Goal: Task Accomplishment & Management: Complete application form

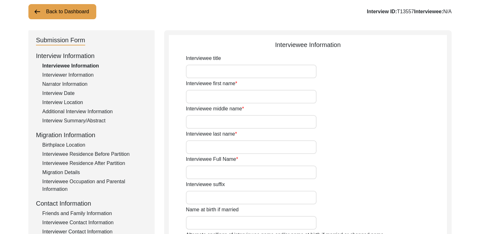
scroll to position [56, 0]
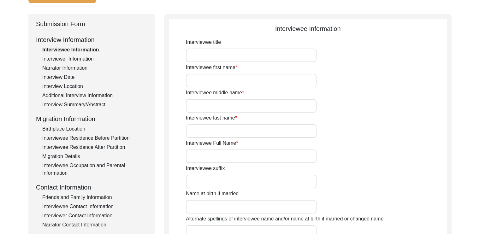
type input "GURU"
type input "PROSANNA"
type input "[PERSON_NAME]"
type input "GURU [PERSON_NAME]"
type input "[DATE]"
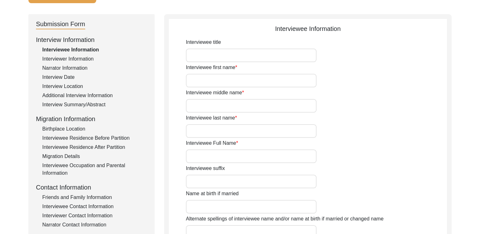
type input "97"
type input "[DEMOGRAPHIC_DATA]"
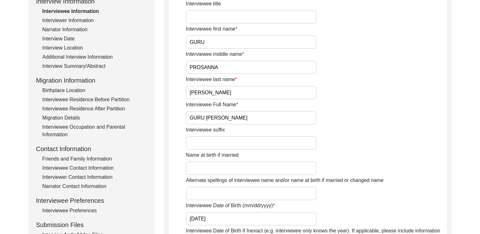
scroll to position [95, 0]
click at [82, 20] on div "Interviewer Information" at bounding box center [94, 21] width 105 height 8
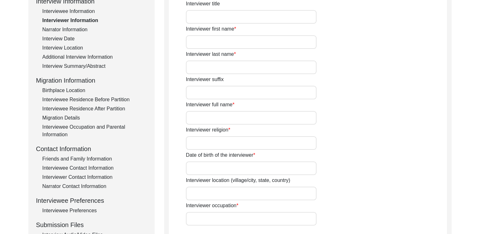
type input "[PERSON_NAME]"
type input "DAS"
type input "[PERSON_NAME]"
type input "[DEMOGRAPHIC_DATA]"
type input "[DATE]"
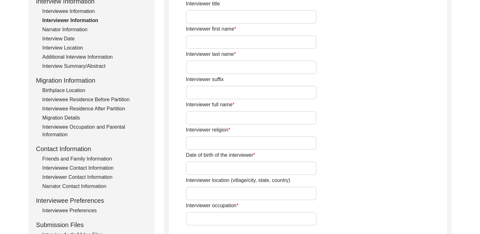
type input "[GEOGRAPHIC_DATA]"
type input "STUDENT"
type input "[PERSON_NAME]"
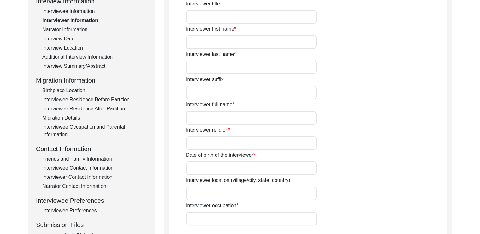
type textarea "PURSUING A MASTER'S DEGREE IN ENGLISH, RESEARCHING ON THE 1947 PARTITION"
type input "BENGALI"
type textarea "FATHER-IN-LAW OF FAMILY MEMBER'S COLLEAGUE"
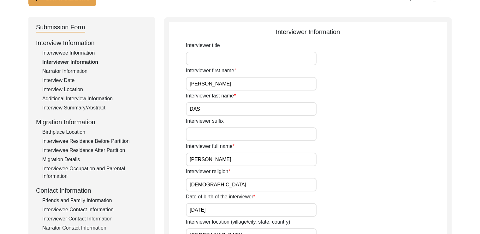
scroll to position [0, 0]
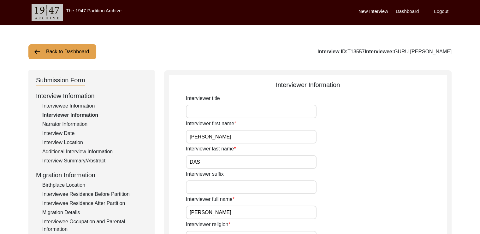
click at [75, 125] on div "Narrator Information" at bounding box center [94, 125] width 105 height 8
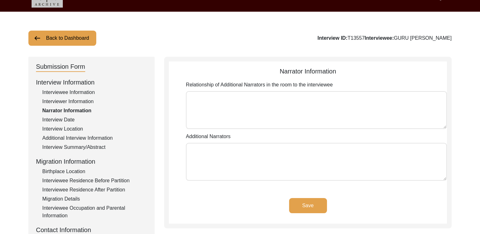
scroll to position [28, 0]
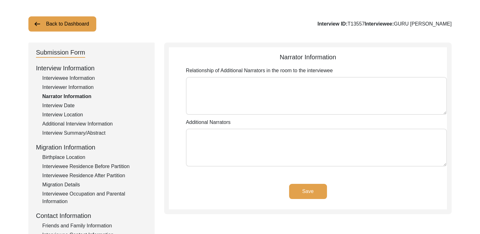
type textarea "SON-IN-LAW, FRIEND AND COLLEAGUE OF SON-IN-LAW"
type textarea "[PERSON_NAME], [PERSON_NAME]"
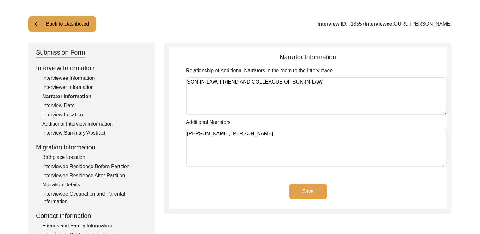
click at [64, 104] on div "Interview Date" at bounding box center [94, 106] width 105 height 8
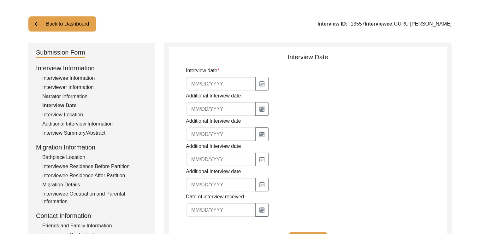
type input "[DATE]"
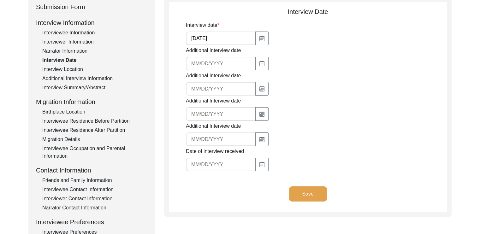
scroll to position [74, 0]
click at [72, 67] on div "Interview Location" at bounding box center [94, 69] width 105 height 8
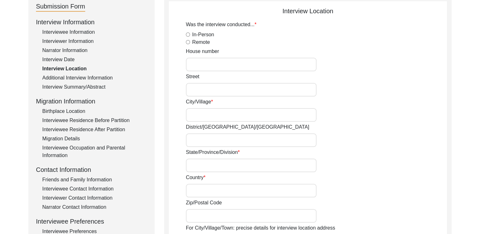
radio input "true"
type input "[GEOGRAPHIC_DATA]"
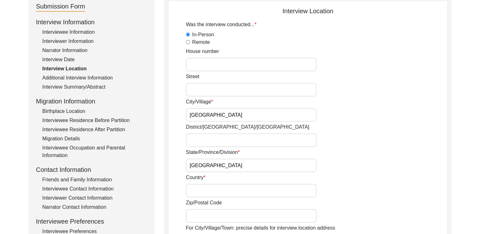
type input "22.52003"
type input "88.36568"
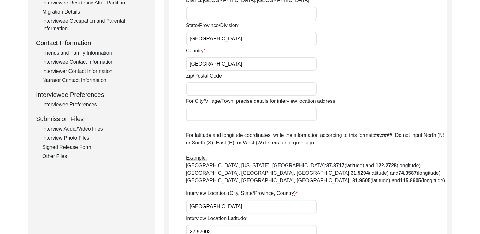
scroll to position [130, 0]
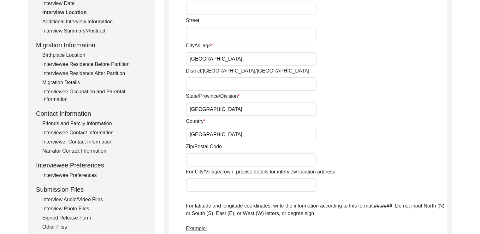
click at [103, 25] on div "Additional Interview Information" at bounding box center [94, 22] width 105 height 8
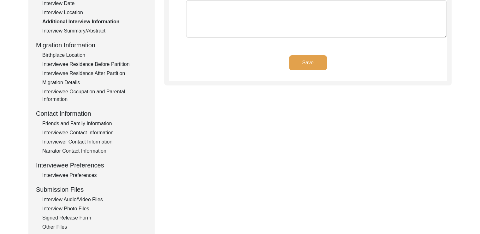
scroll to position [86, 0]
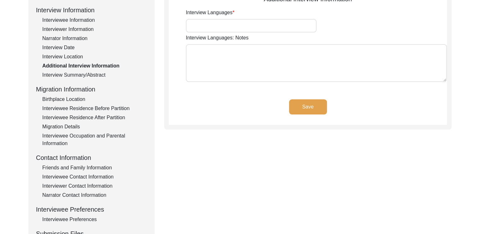
type input "BENGALI"
click at [97, 73] on div "Interview Summary/Abstract" at bounding box center [94, 75] width 105 height 8
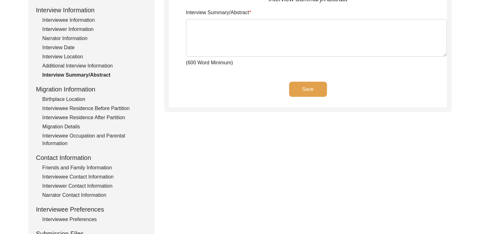
type textarea "Lore Ipsumdol Sitametc adi 22 el sed doei te inc utlaboree do Magna. Al enimadm…"
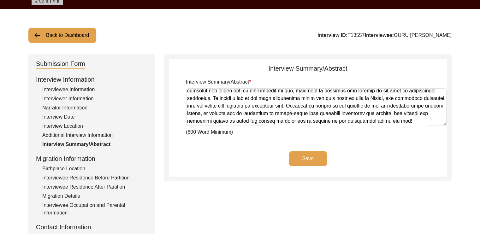
scroll to position [81, 0]
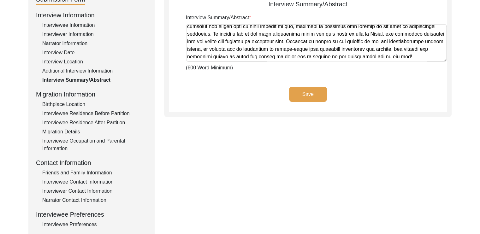
click at [78, 103] on div "Birthplace Location" at bounding box center [94, 105] width 105 height 8
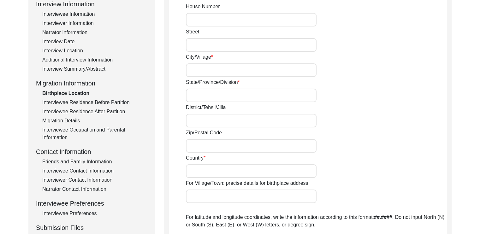
scroll to position [92, 0]
click at [84, 102] on div "Interviewee Residence Before Partition" at bounding box center [94, 102] width 105 height 8
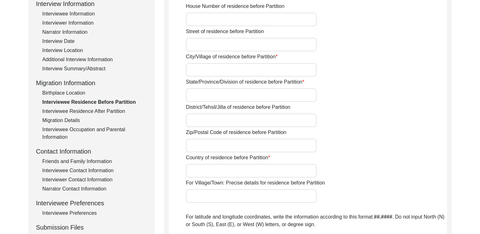
click at [89, 112] on div "Interviewee Residence After Partition" at bounding box center [94, 112] width 105 height 8
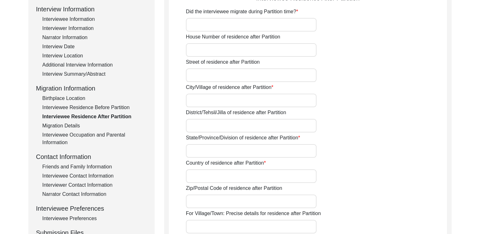
scroll to position [87, 0]
click at [70, 126] on div "Migration Details" at bounding box center [94, 126] width 105 height 8
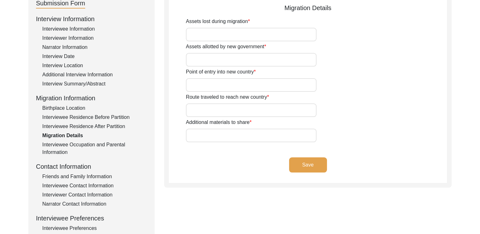
scroll to position [77, 0]
click at [70, 142] on div "Interviewee Occupation and Parental Information" at bounding box center [94, 148] width 105 height 15
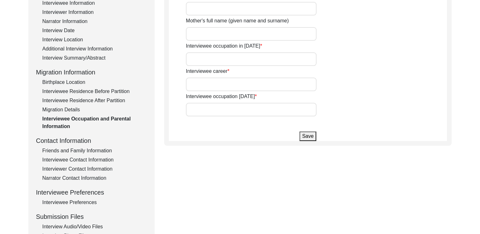
scroll to position [103, 0]
click at [95, 152] on div "Friends and Family Information" at bounding box center [94, 151] width 105 height 8
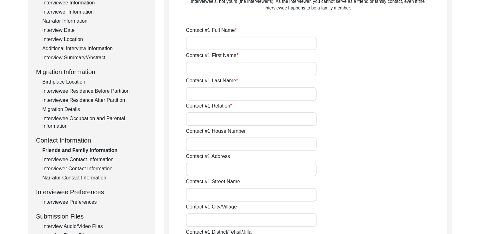
type input "[PERSON_NAME]"
type input "SINHA"
type input "SON-IN-LAW"
type input "[GEOGRAPHIC_DATA]"
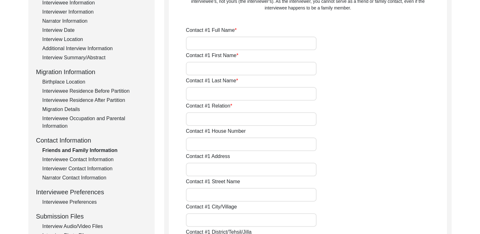
type input "[PERSON_NAME]"
type input "COLLEAGUE OF SON-IN-LAW"
type input "[GEOGRAPHIC_DATA]"
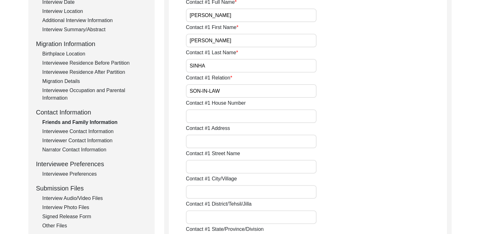
scroll to position [133, 0]
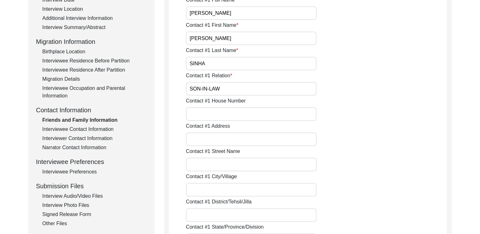
click at [109, 128] on div "Interviewee Contact Information" at bounding box center [94, 130] width 105 height 8
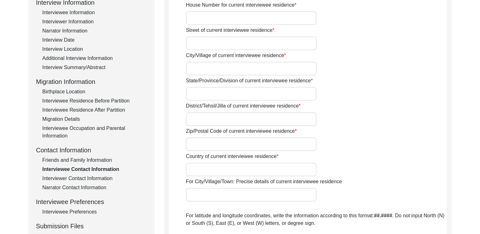
scroll to position [94, 0]
click at [96, 177] on div "Interviewer Contact Information" at bounding box center [94, 178] width 105 height 8
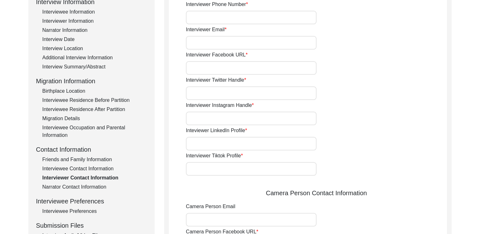
type input "9874274283"
type input "[EMAIL_ADDRESS][DOMAIN_NAME]"
type input "N/A"
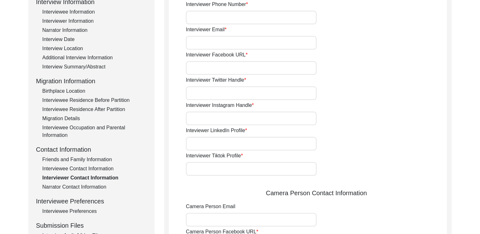
type input "N/A"
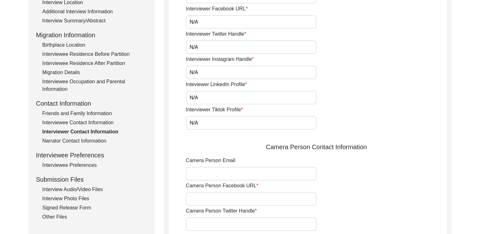
scroll to position [142, 0]
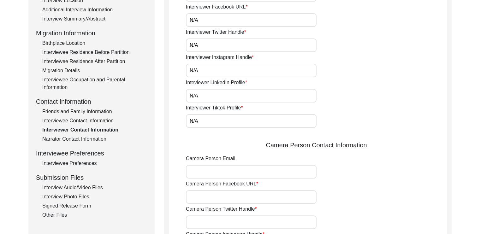
click at [83, 142] on div "Narrator Contact Information" at bounding box center [94, 139] width 105 height 8
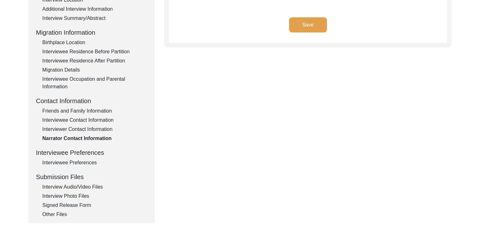
scroll to position [144, 0]
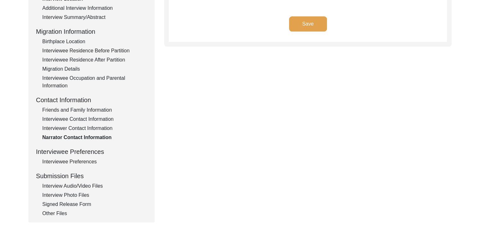
click at [78, 158] on div "Interviewee Preferences" at bounding box center [94, 162] width 105 height 8
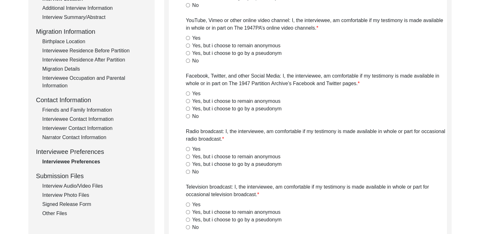
radio input "true"
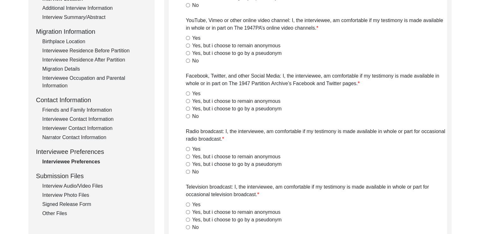
radio input "true"
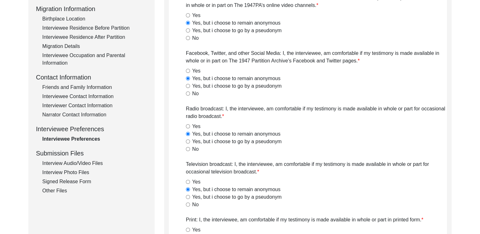
scroll to position [167, 0]
click at [86, 162] on div "Interview Audio/Video Files" at bounding box center [94, 163] width 105 height 8
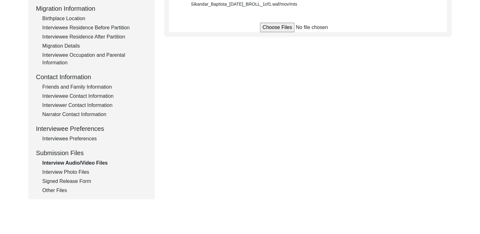
click at [87, 182] on div "Signed Release Form" at bounding box center [94, 182] width 105 height 8
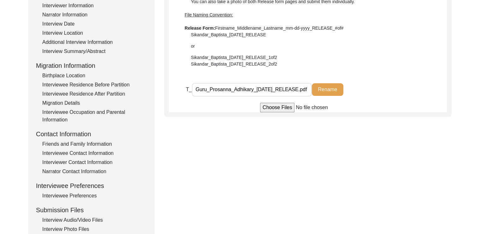
scroll to position [149, 0]
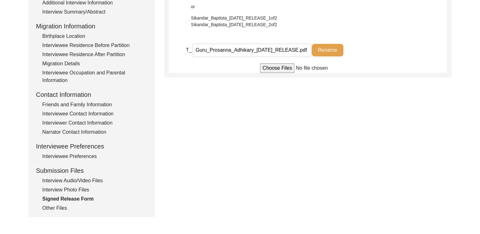
click at [76, 188] on div "Interview Photo Files" at bounding box center [94, 190] width 105 height 8
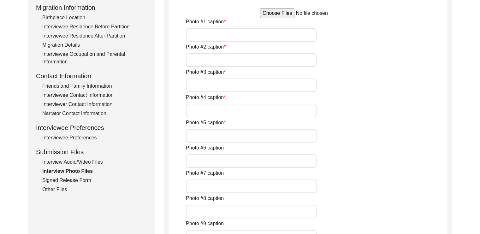
scroll to position [171, 0]
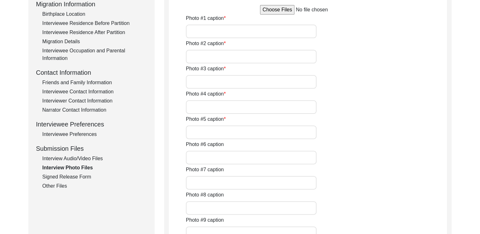
click at [91, 177] on div "Signed Release Form" at bounding box center [94, 177] width 105 height 8
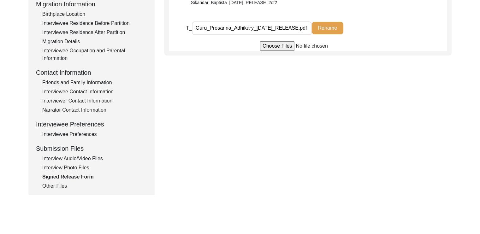
click at [60, 187] on div "Other Files" at bounding box center [94, 186] width 105 height 8
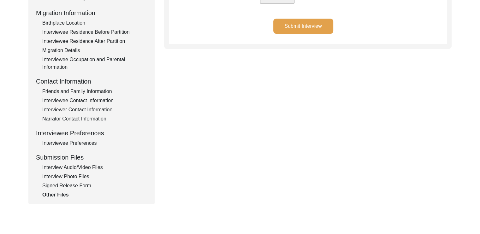
scroll to position [162, 0]
click at [77, 167] on div "Interview Audio/Video Files" at bounding box center [94, 167] width 105 height 8
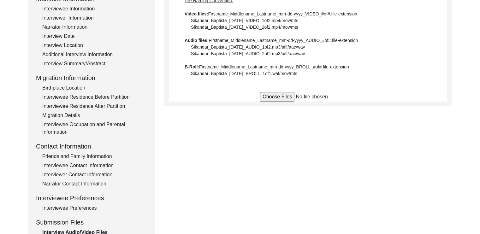
scroll to position [93, 0]
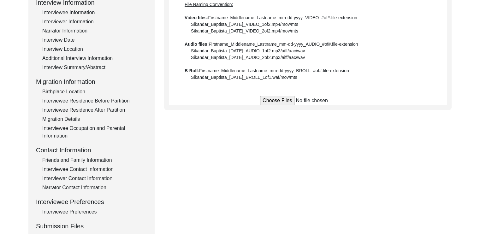
click at [210, 24] on div "File Naming Convention: Video files: Firstname_Middlename_Lastname_mm-dd-yyyy_V…" at bounding box center [308, 41] width 246 height 80
copy div "Sikandar_Baptista_[DATE]_VIDEO_1of2.mp4/mov/mts"
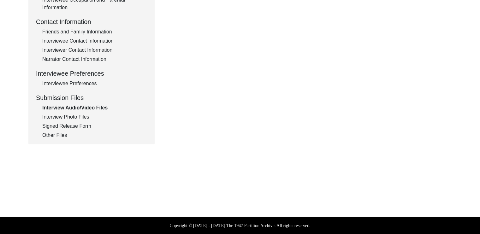
click at [73, 124] on div "Signed Release Form" at bounding box center [94, 126] width 105 height 8
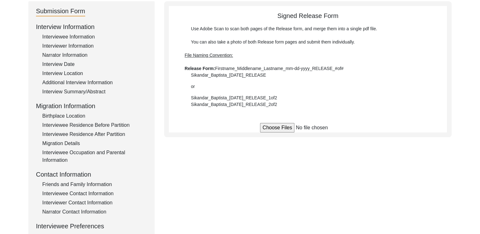
scroll to position [67, 0]
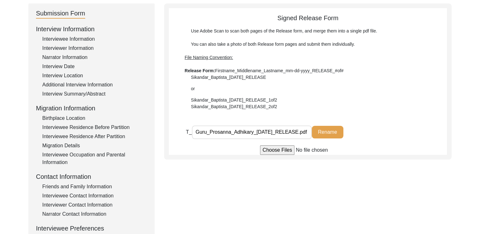
click at [259, 99] on div "Use Adobe Scan to scan both pages of the Release form, and merge them into a si…" at bounding box center [308, 69] width 246 height 82
click at [250, 132] on input "Guru_Prosanna_Adhikary_[DATE]_RELEASE.pdf" at bounding box center [252, 133] width 120 height 14
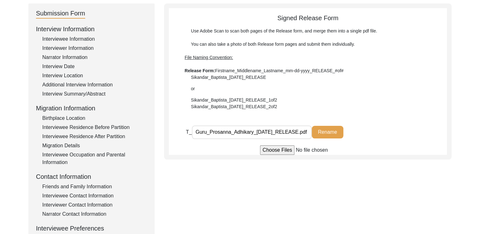
click at [250, 132] on input "Guru_Prosanna_Adhikary_[DATE]_RELEASE.pdf" at bounding box center [252, 133] width 120 height 14
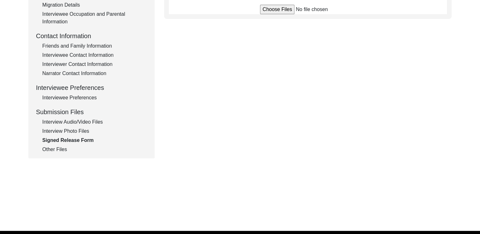
scroll to position [222, 0]
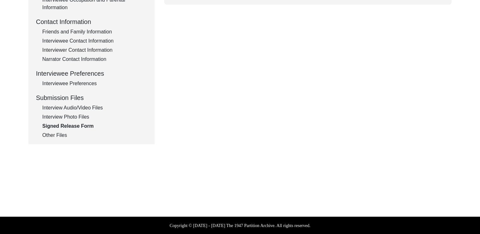
click at [90, 109] on div "Interview Audio/Video Files" at bounding box center [94, 108] width 105 height 8
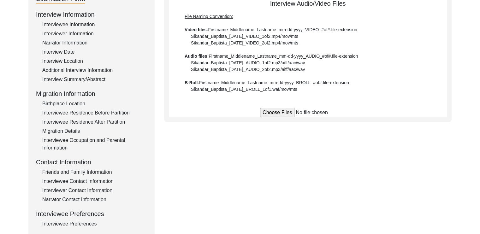
scroll to position [80, 0]
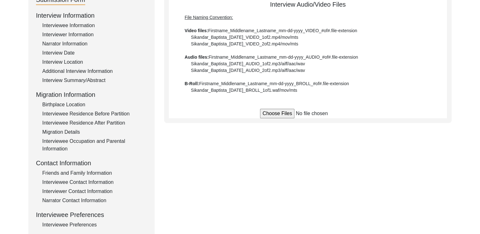
click at [231, 63] on div "File Naming Convention: Video files: Firstname_Middlename_Lastname_mm-dd-yyyy_V…" at bounding box center [308, 54] width 246 height 80
copy div "Sikandar_Baptista_[DATE]_AUDIO_1of2.mp3/aiff/aac/wav"
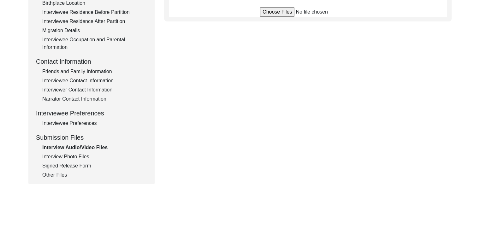
scroll to position [184, 0]
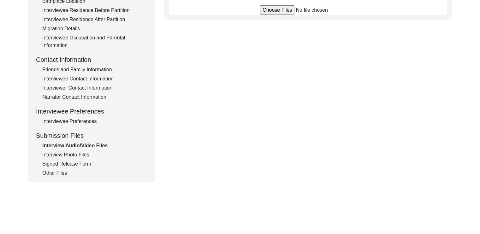
click at [66, 163] on div "Signed Release Form" at bounding box center [94, 164] width 105 height 8
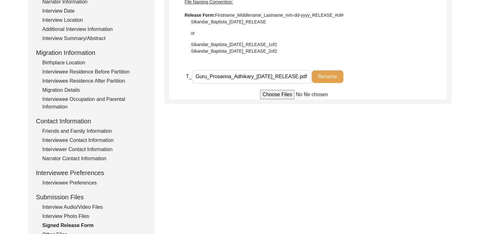
scroll to position [143, 0]
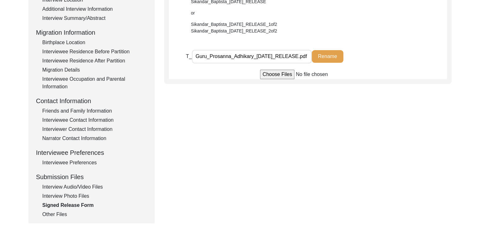
click at [75, 191] on div "Interview Information Interviewee Information Interviewer Information Narrator …" at bounding box center [91, 84] width 111 height 270
click at [84, 186] on div "Interview Audio/Video Files" at bounding box center [94, 187] width 105 height 8
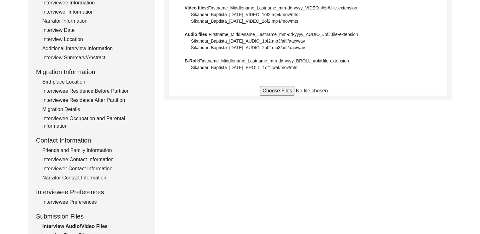
scroll to position [103, 0]
click at [271, 66] on div "File Naming Convention: Video files: Firstname_Middlename_Lastname_mm-dd-yyyy_V…" at bounding box center [308, 32] width 246 height 80
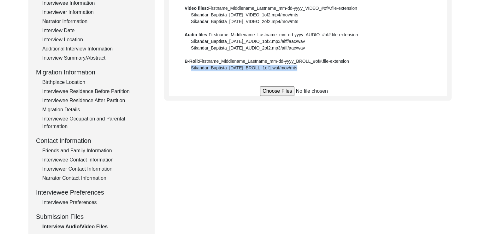
copy app-audio-video-files "Sikandar_Baptista_[DATE]_BROLL_1of1.waf/mov/mts"
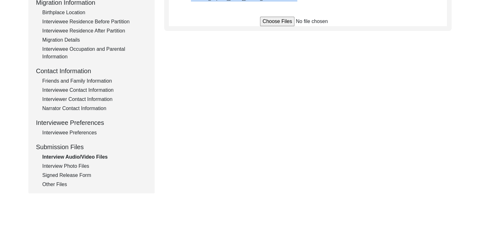
scroll to position [173, 0]
click at [68, 174] on div "Signed Release Form" at bounding box center [94, 175] width 105 height 8
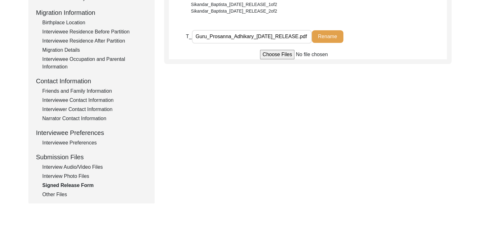
scroll to position [133, 0]
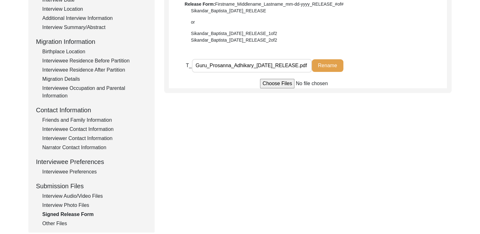
click at [223, 62] on input "Guru_Prosanna_Adhikary_[DATE]_RELEASE.pdf" at bounding box center [252, 66] width 120 height 14
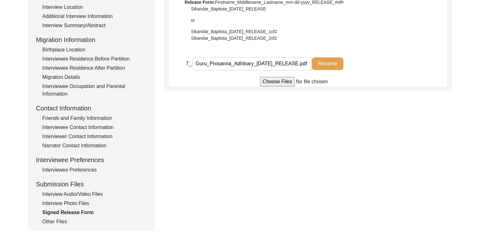
scroll to position [136, 0]
click at [97, 193] on div "Interview Audio/Video Files" at bounding box center [94, 194] width 105 height 8
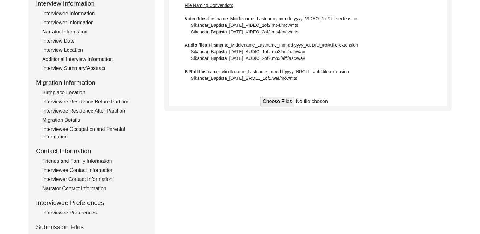
scroll to position [91, 0]
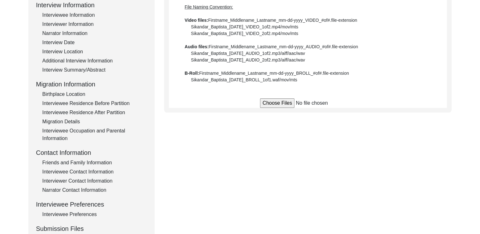
click at [231, 26] on div "File Naming Convention: Video files: Firstname_Middlename_Lastname_mm-dd-yyyy_V…" at bounding box center [308, 44] width 246 height 80
copy div "Sikandar_Baptista_[DATE]_VIDEO_1of2.mp4/mov/mts"
click at [227, 77] on div "File Naming Convention: Video files: Firstname_Middlename_Lastname_mm-dd-yyyy_V…" at bounding box center [308, 44] width 246 height 80
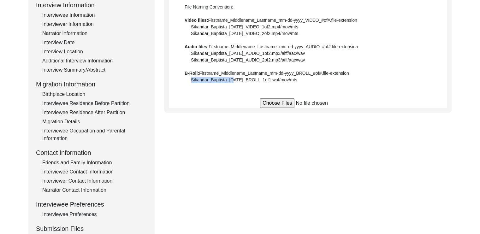
click at [227, 77] on div "File Naming Convention: Video files: Firstname_Middlename_Lastname_mm-dd-yyyy_V…" at bounding box center [308, 44] width 246 height 80
copy app-audio-video-files "Sikandar_Baptista_[DATE]_BROLL_1of1.waf/mov/mts"
click at [308, 173] on div "Submission Form Interview Information Interviewee Information Interviewer Infor…" at bounding box center [239, 127] width 423 height 296
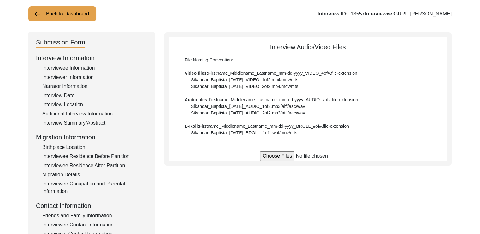
scroll to position [38, 0]
click at [286, 152] on input "file" at bounding box center [308, 155] width 96 height 9
type input "C:\fakepath\Guru_Prosanna_Adhikary_[DATE]_BROLL_1of2.wafmovmts.mp4"
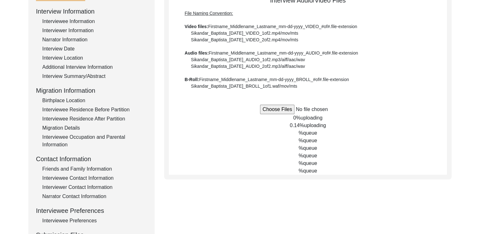
scroll to position [85, 0]
click at [309, 117] on span "uploading" at bounding box center [315, 117] width 22 height 5
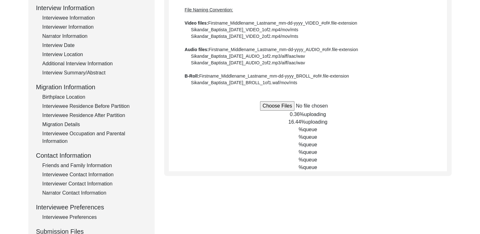
scroll to position [89, 0]
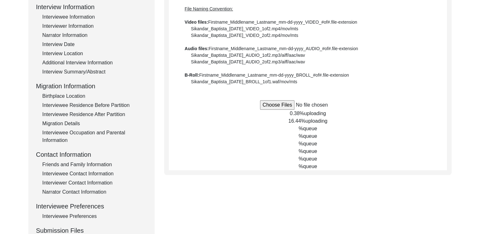
click at [282, 105] on input "file" at bounding box center [308, 104] width 96 height 9
